Goal: Task Accomplishment & Management: Manage account settings

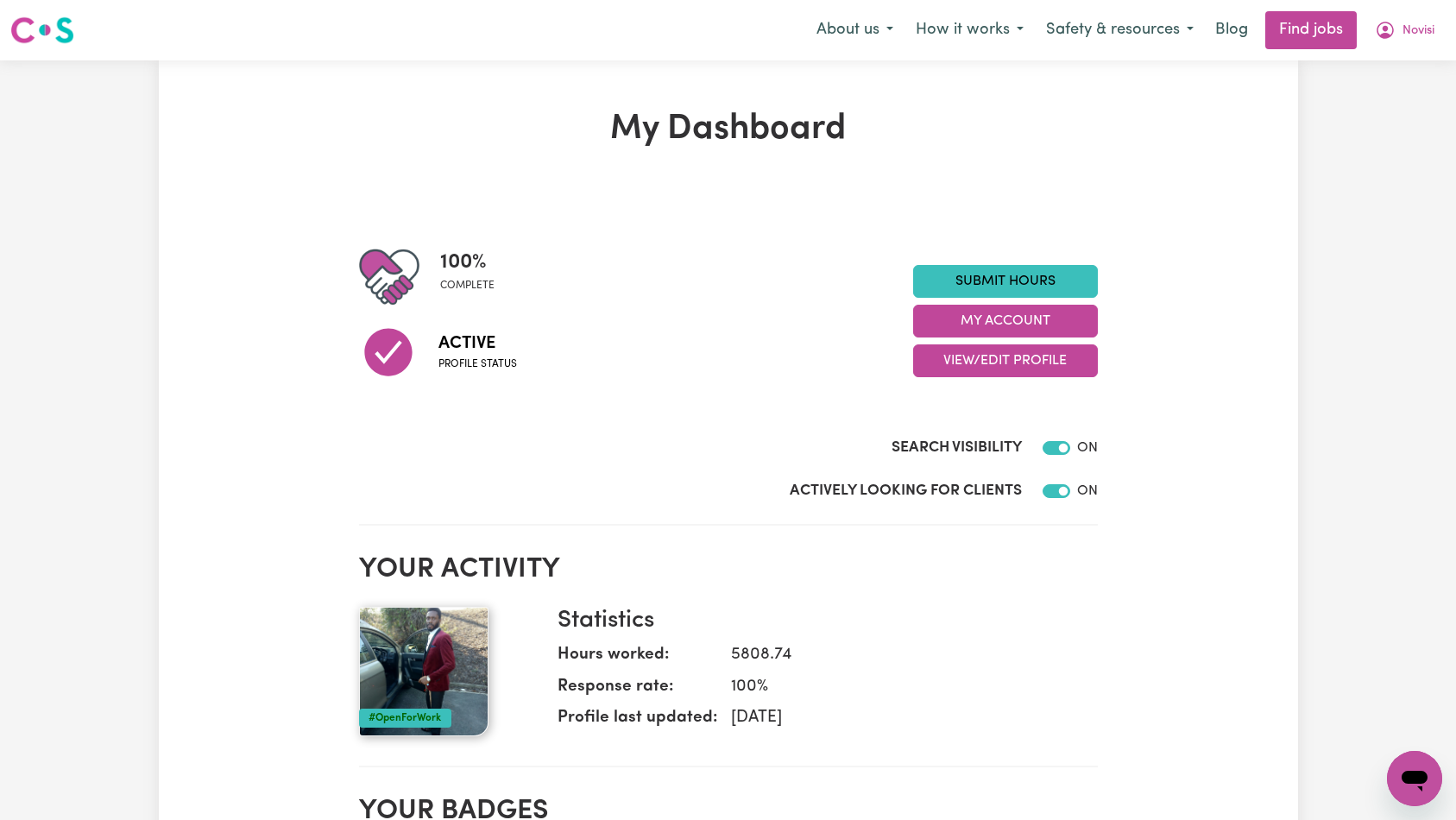
click at [986, 516] on section "100 % complete Active Profile status Submit Hours My Account View/Edit Profile …" at bounding box center [728, 358] width 738 height 334
click at [1035, 326] on button "My Account" at bounding box center [1005, 321] width 185 height 33
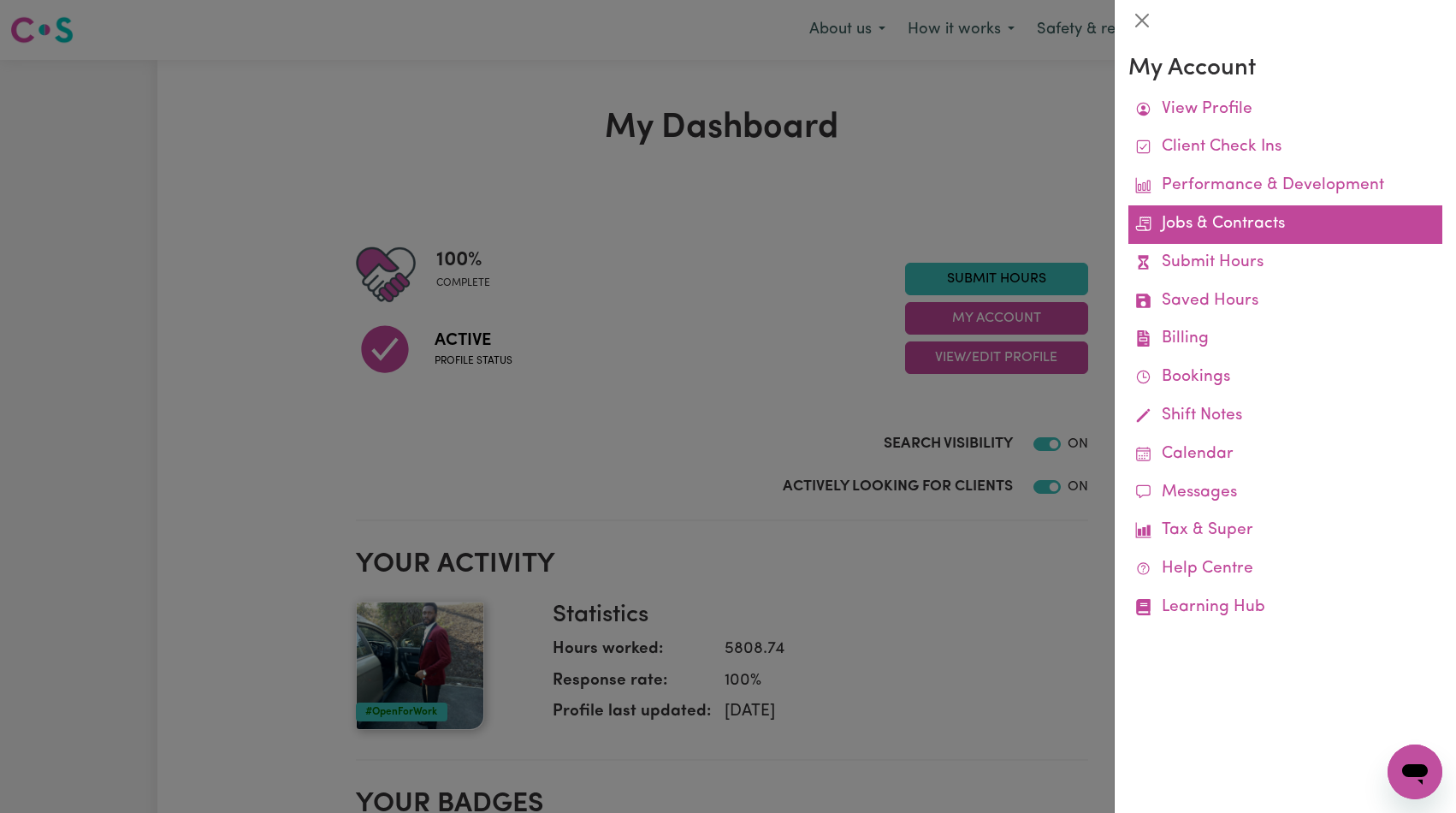
click at [1253, 225] on link "Jobs & Contracts" at bounding box center [1286, 224] width 314 height 39
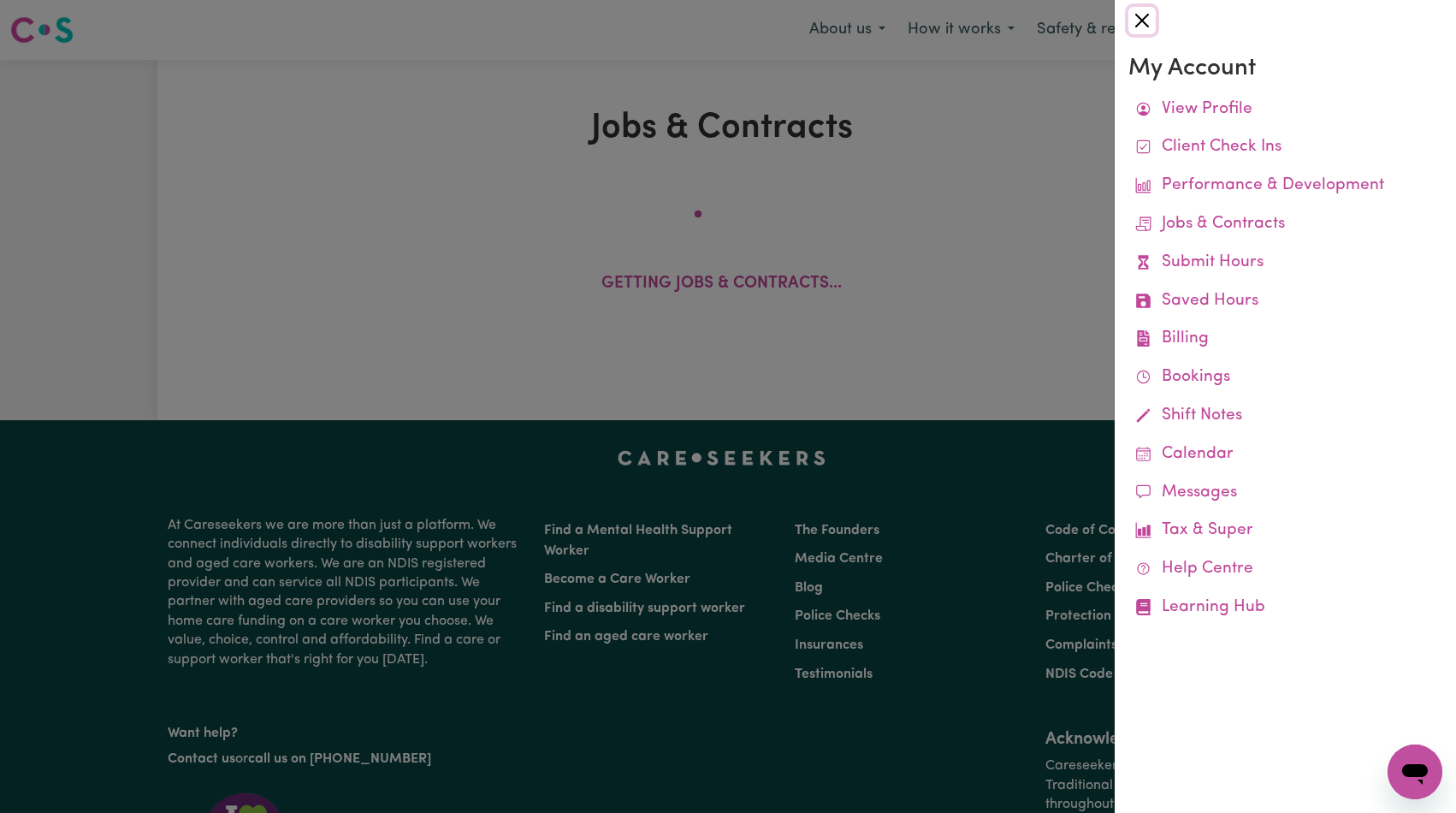
click at [1137, 21] on button "Close" at bounding box center [1142, 21] width 27 height 27
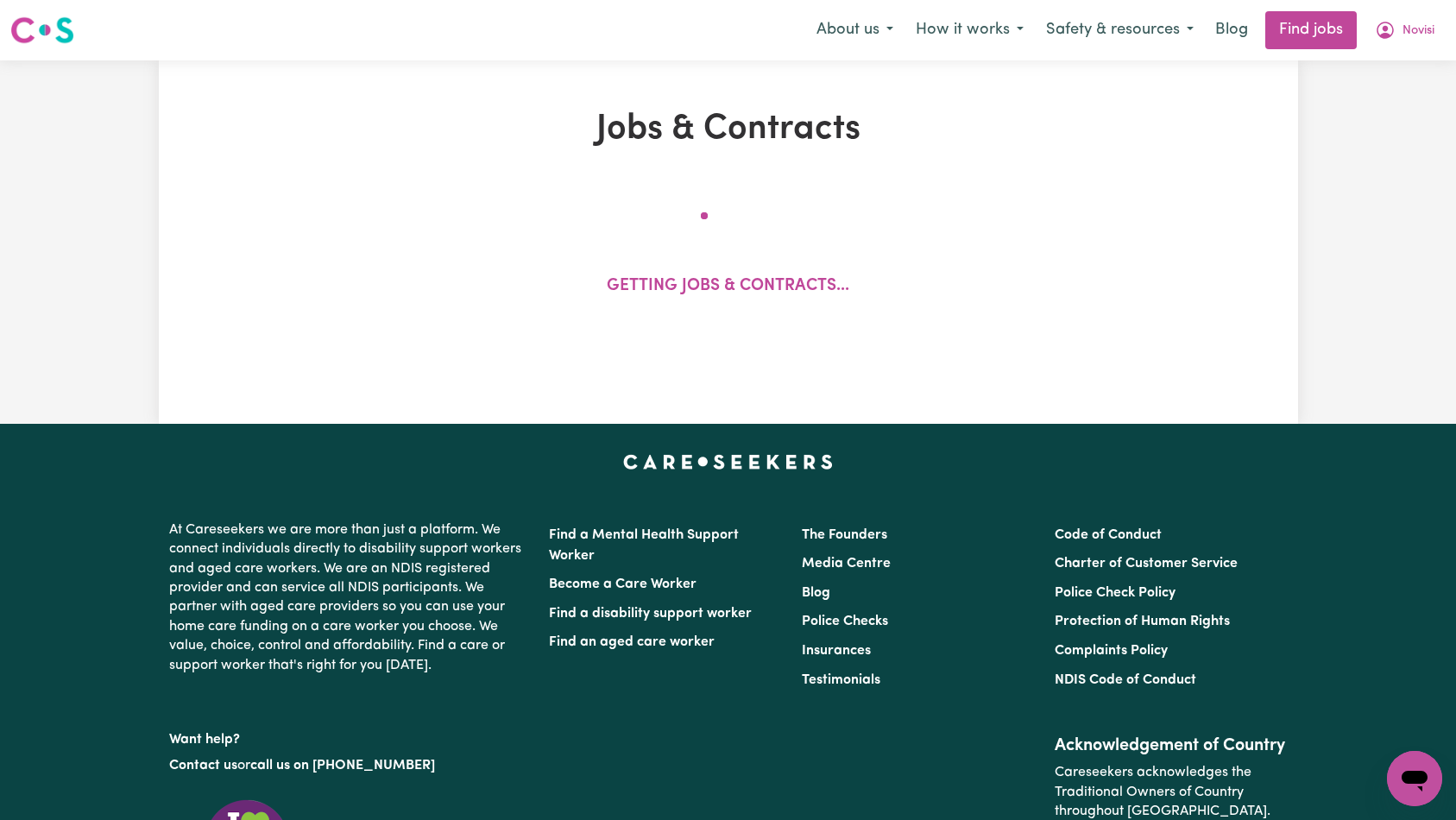
click at [935, 220] on div "Getting jobs & contracts..." at bounding box center [728, 263] width 929 height 143
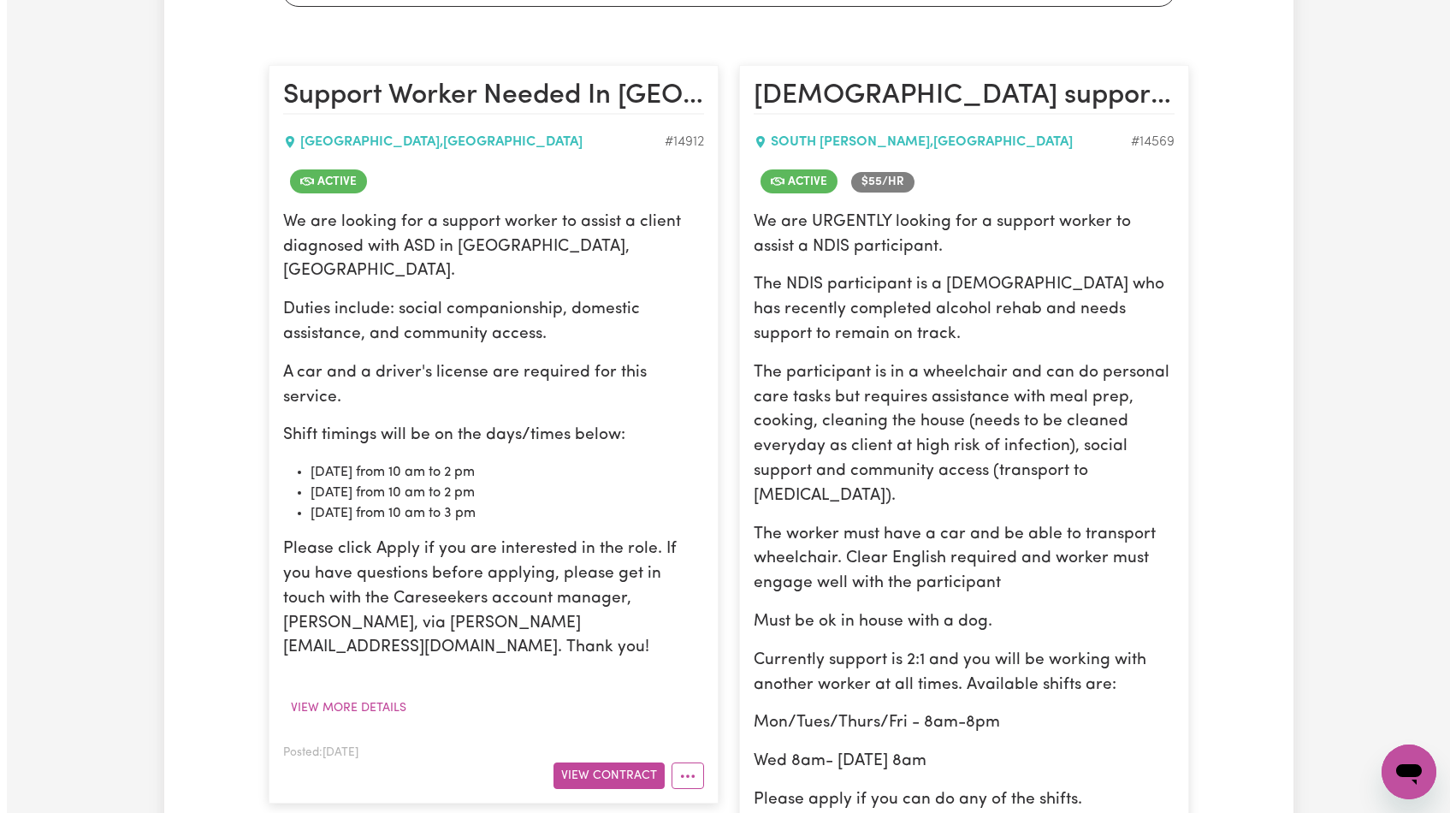
scroll to position [1087, 0]
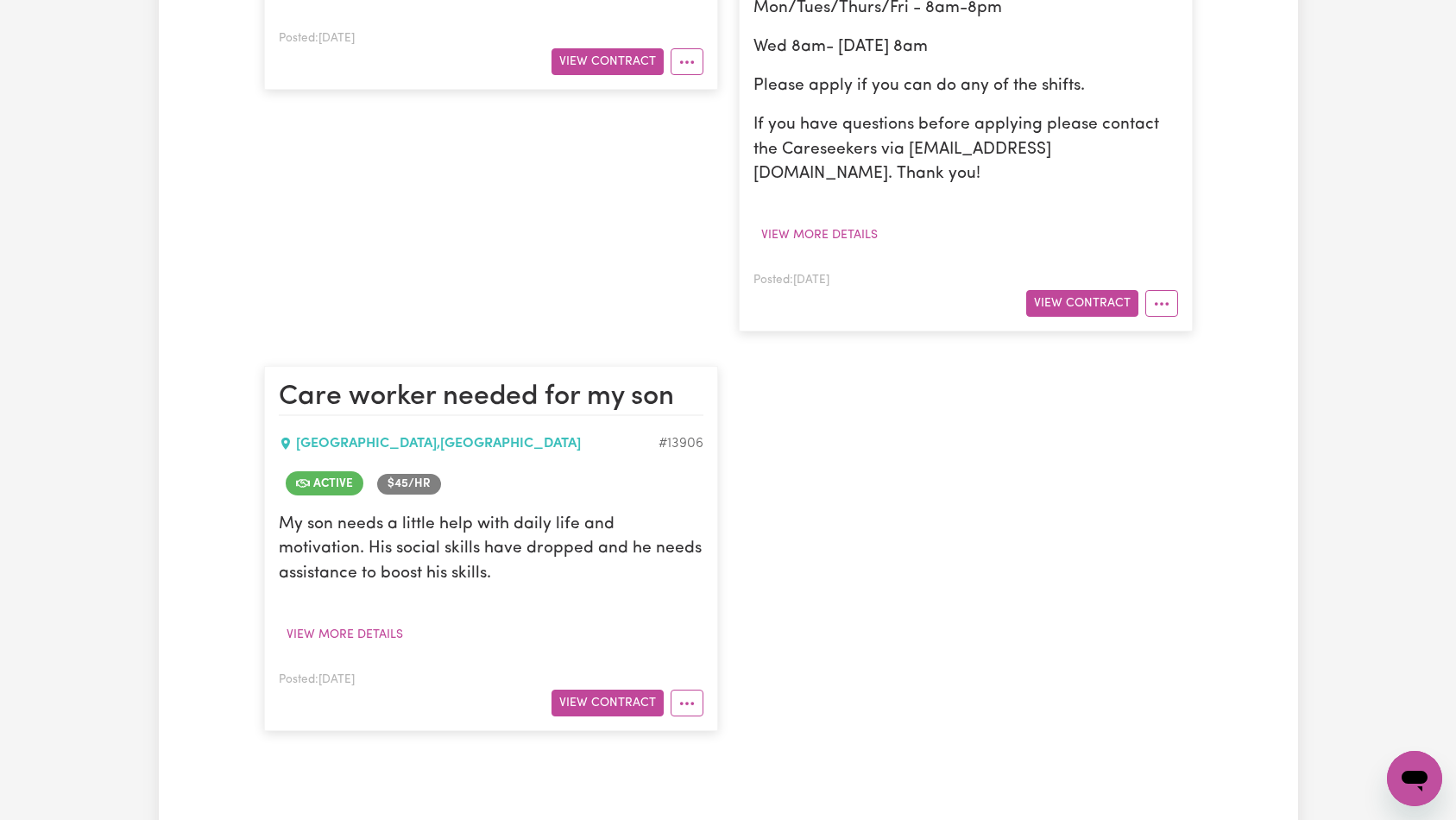
click at [690, 433] on div "# 13906" at bounding box center [680, 443] width 45 height 21
copy div "13906"
click at [596, 465] on div "Active $ 45 /hr" at bounding box center [491, 484] width 425 height 38
click at [642, 689] on button "View Contract" at bounding box center [607, 702] width 112 height 26
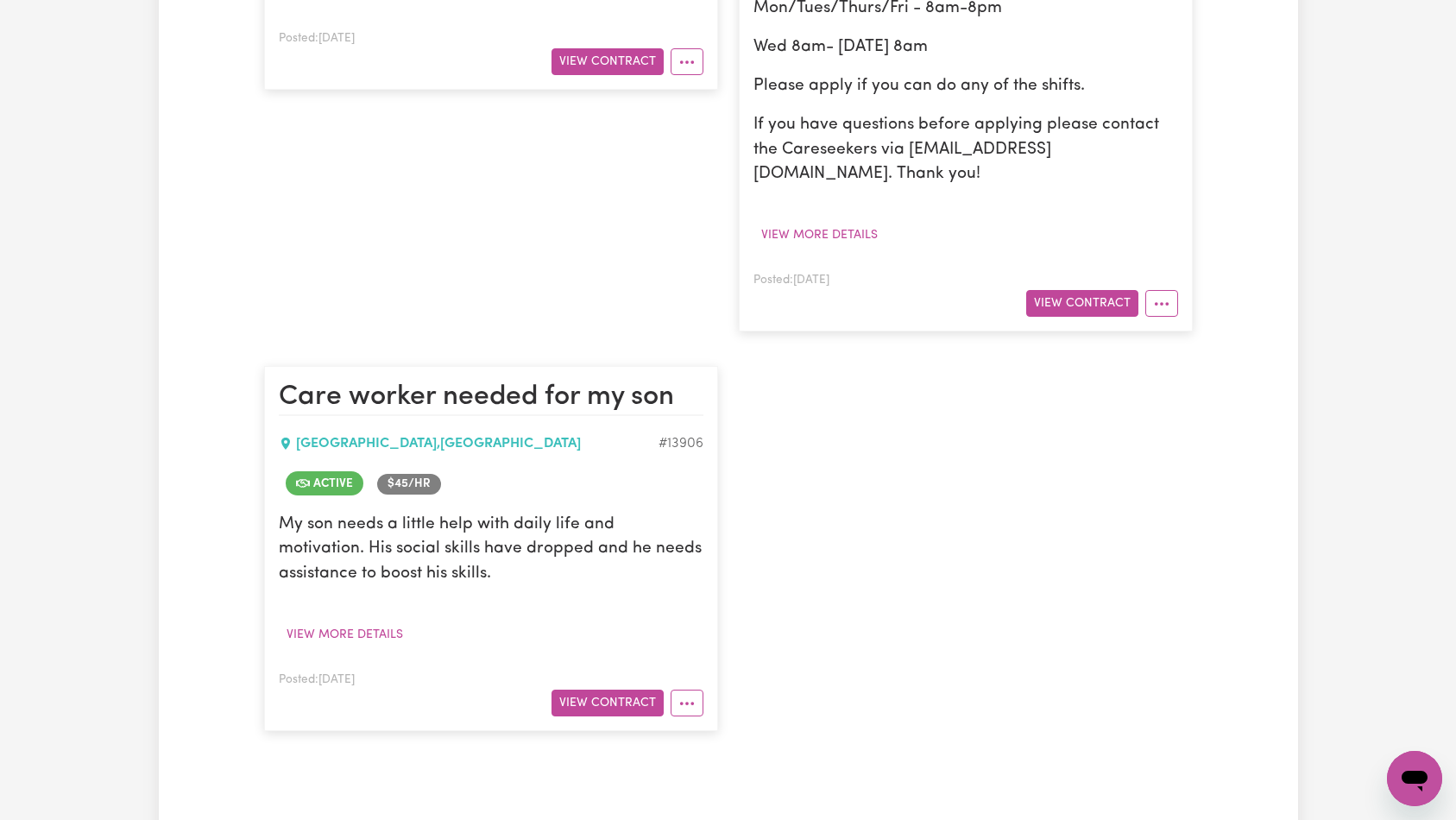
scroll to position [0, 0]
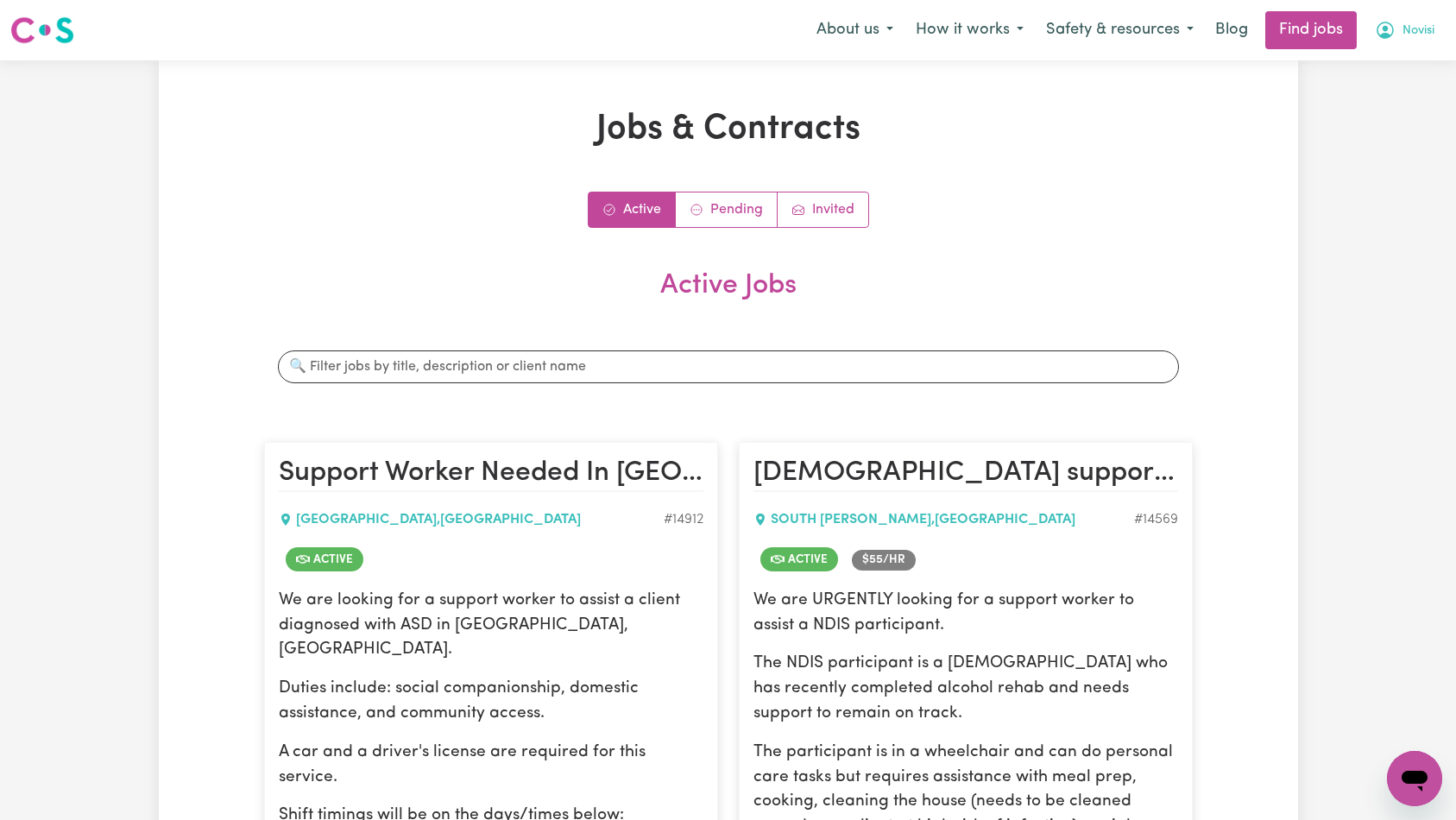
click at [1416, 43] on button "Novisi" at bounding box center [1405, 30] width 82 height 36
click at [1381, 133] on link "Logout" at bounding box center [1377, 132] width 136 height 33
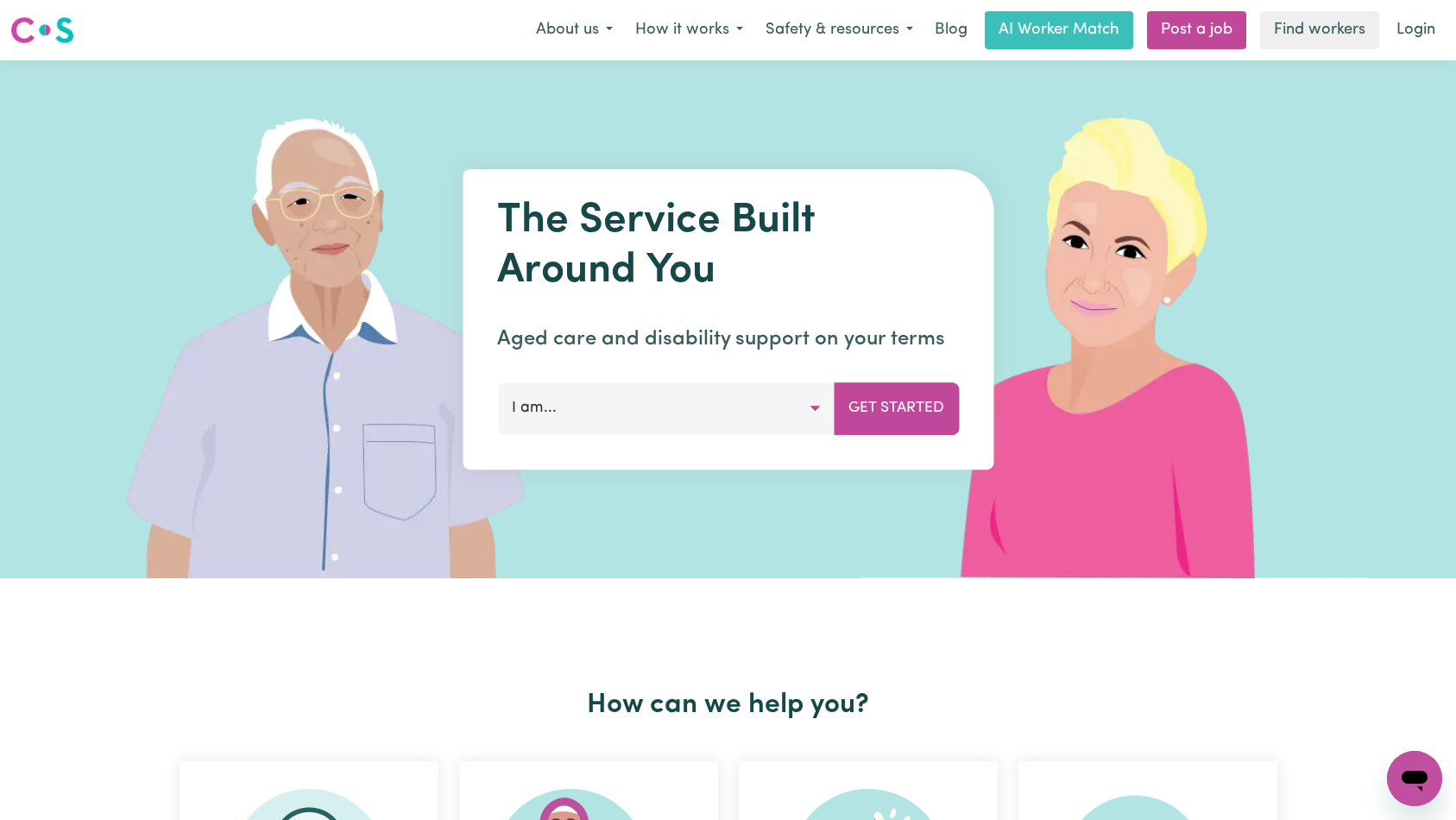
click at [1406, 25] on link "Login" at bounding box center [1415, 30] width 59 height 38
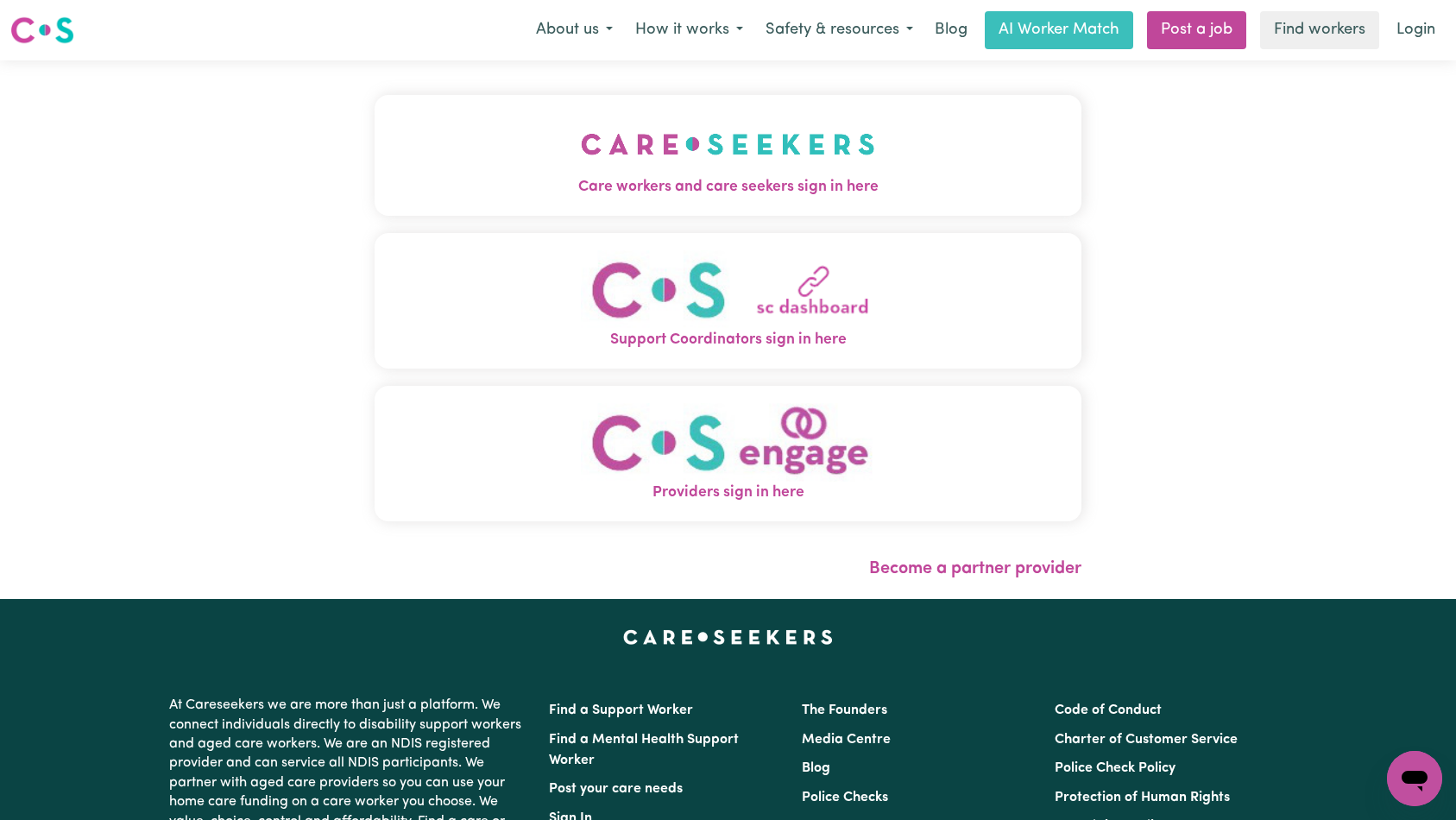
click at [361, 85] on div "Care workers and care seekers sign in here Support Coordinators sign in here Pr…" at bounding box center [728, 329] width 1456 height 538
click at [658, 176] on span "Care workers and care seekers sign in here" at bounding box center [728, 187] width 708 height 23
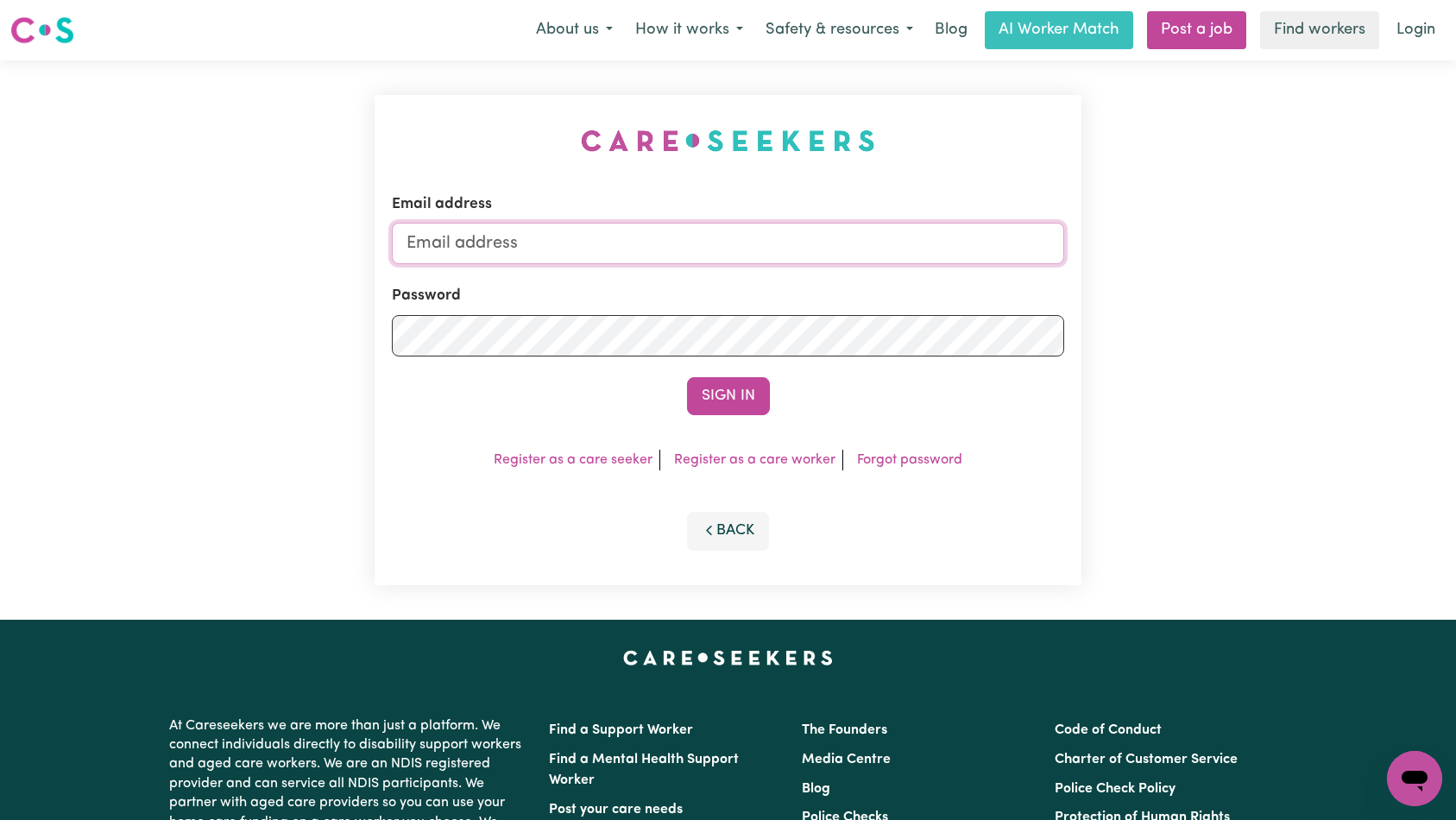
click at [735, 232] on input "Email address" at bounding box center [728, 244] width 673 height 42
type input "superuser~[EMAIL_ADDRESS][DOMAIN_NAME]"
click at [714, 383] on button "Sign In" at bounding box center [728, 396] width 83 height 38
